Goal: Task Accomplishment & Management: Manage account settings

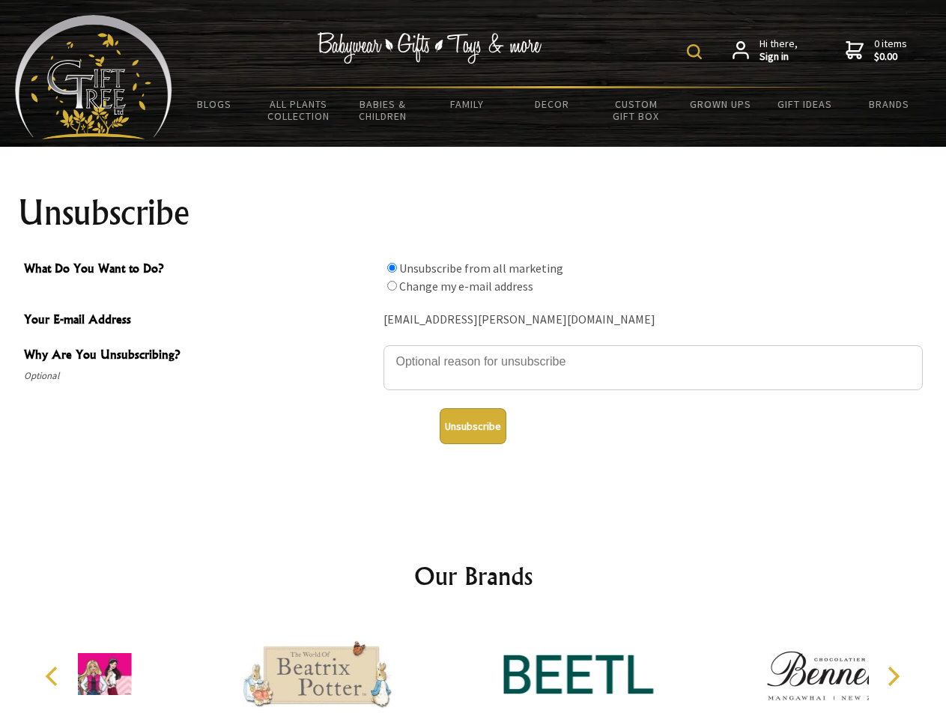
click at [697, 52] on img at bounding box center [694, 51] width 15 height 15
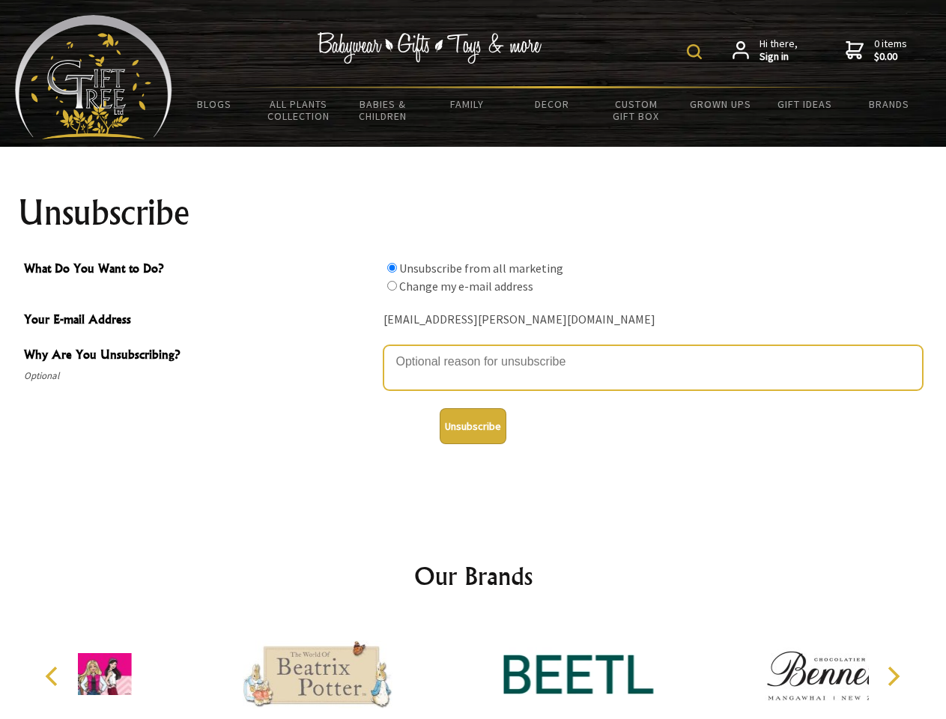
click at [473, 351] on textarea "Why Are You Unsubscribing?" at bounding box center [653, 367] width 539 height 45
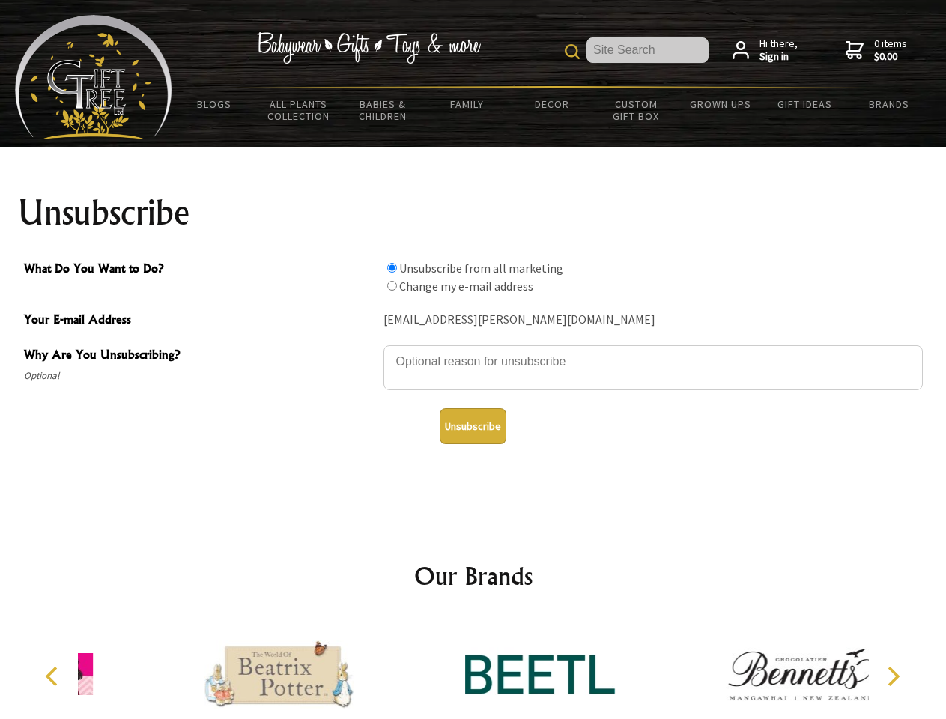
click at [392, 267] on input "What Do You Want to Do?" at bounding box center [392, 268] width 10 height 10
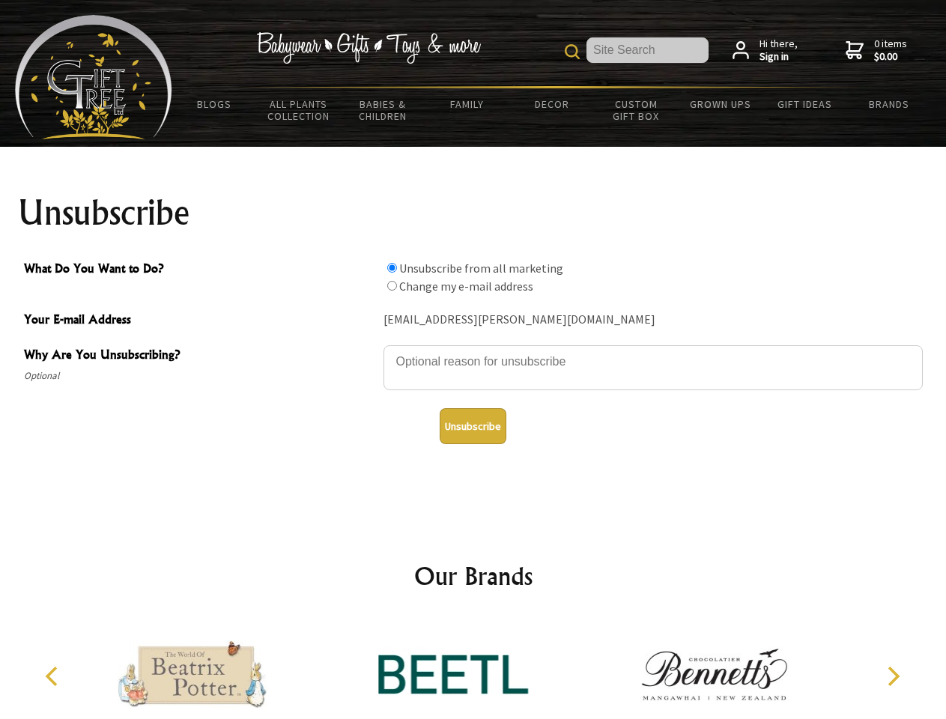
click at [392, 285] on input "What Do You Want to Do?" at bounding box center [392, 286] width 10 height 10
radio input "true"
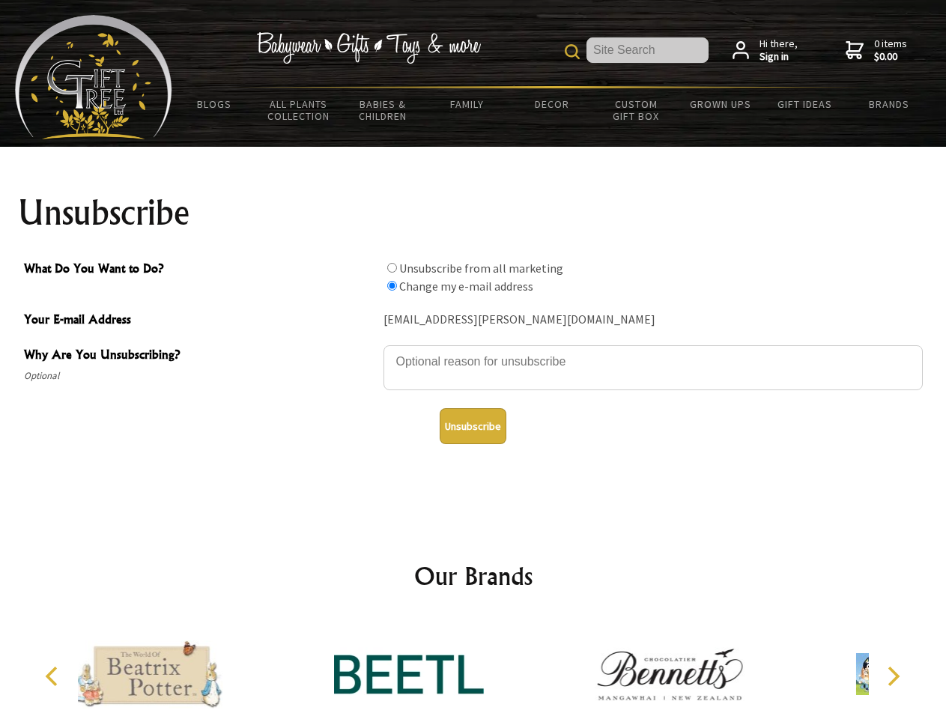
click at [473, 426] on button "Unsubscribe" at bounding box center [473, 426] width 67 height 36
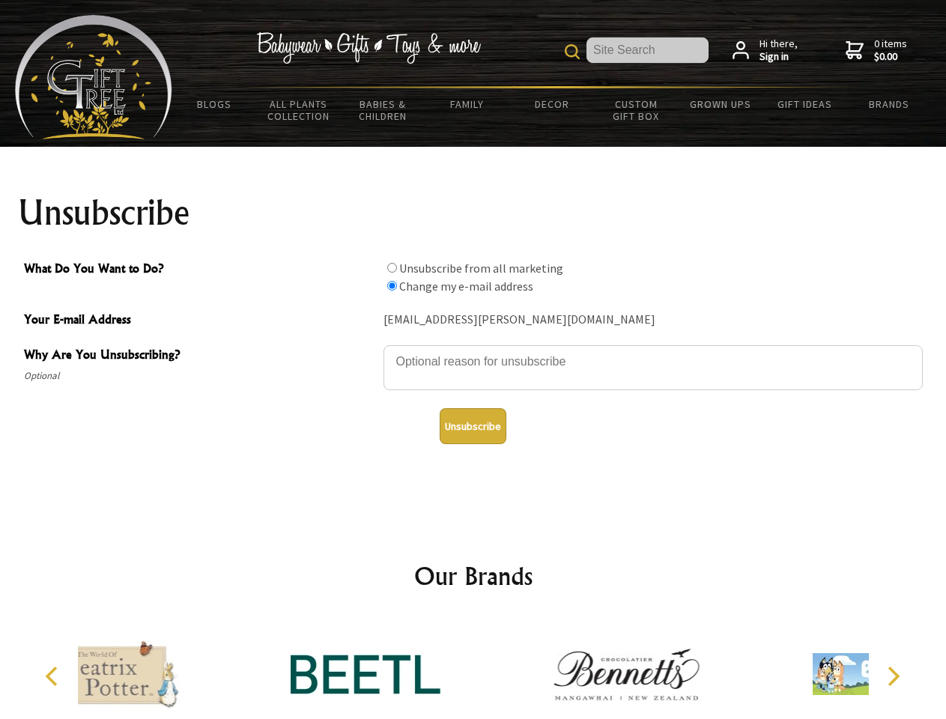
click at [473, 668] on div at bounding box center [365, 676] width 261 height 117
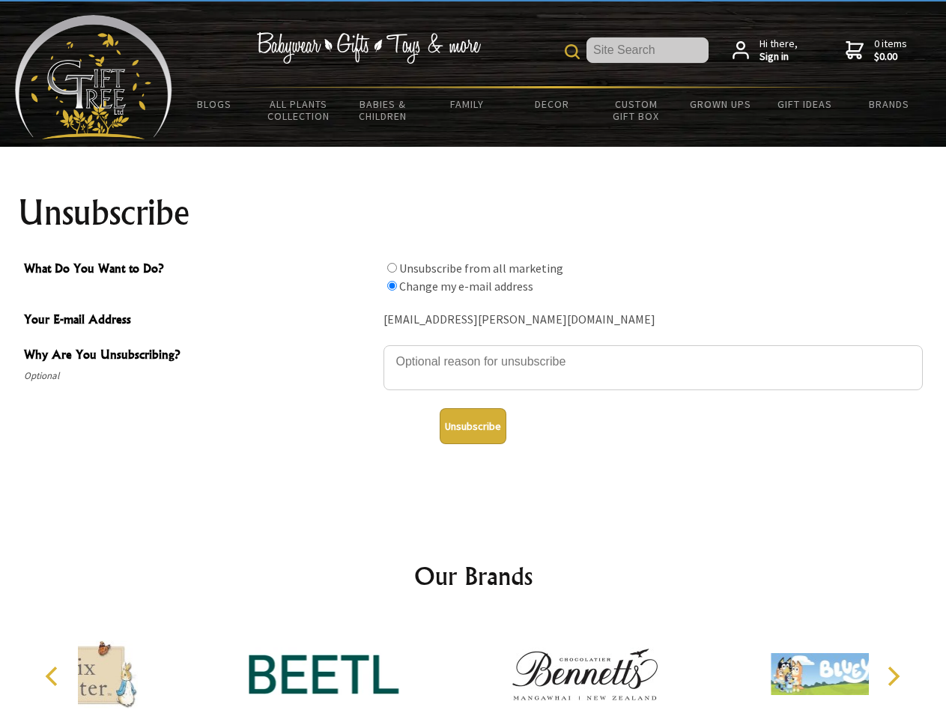
click at [54, 676] on icon "Previous" at bounding box center [52, 676] width 19 height 19
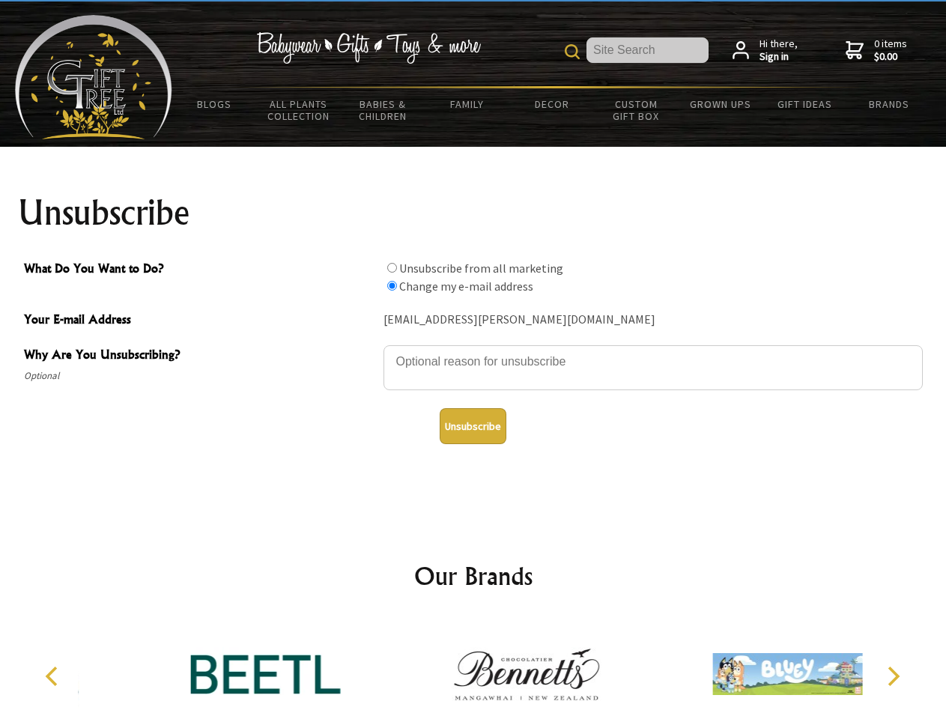
click at [893, 676] on icon "Next" at bounding box center [891, 676] width 19 height 19
